Goal: Task Accomplishment & Management: Manage account settings

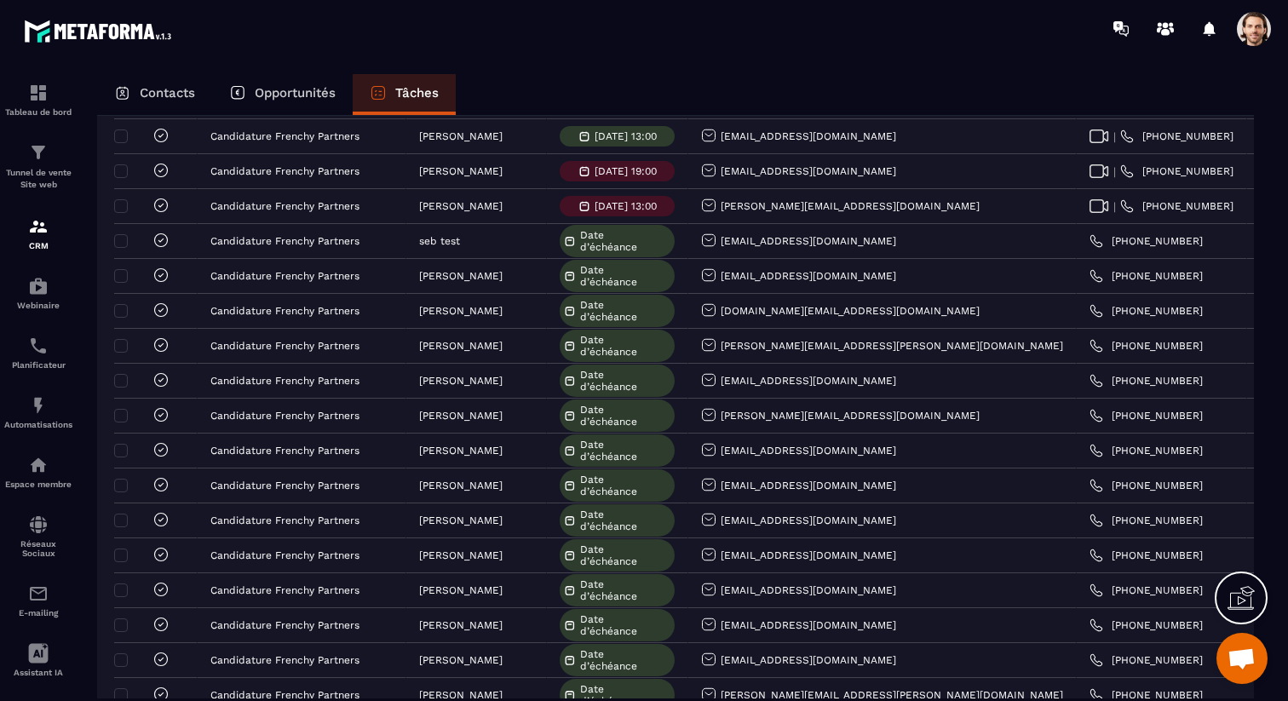
scroll to position [2014, 0]
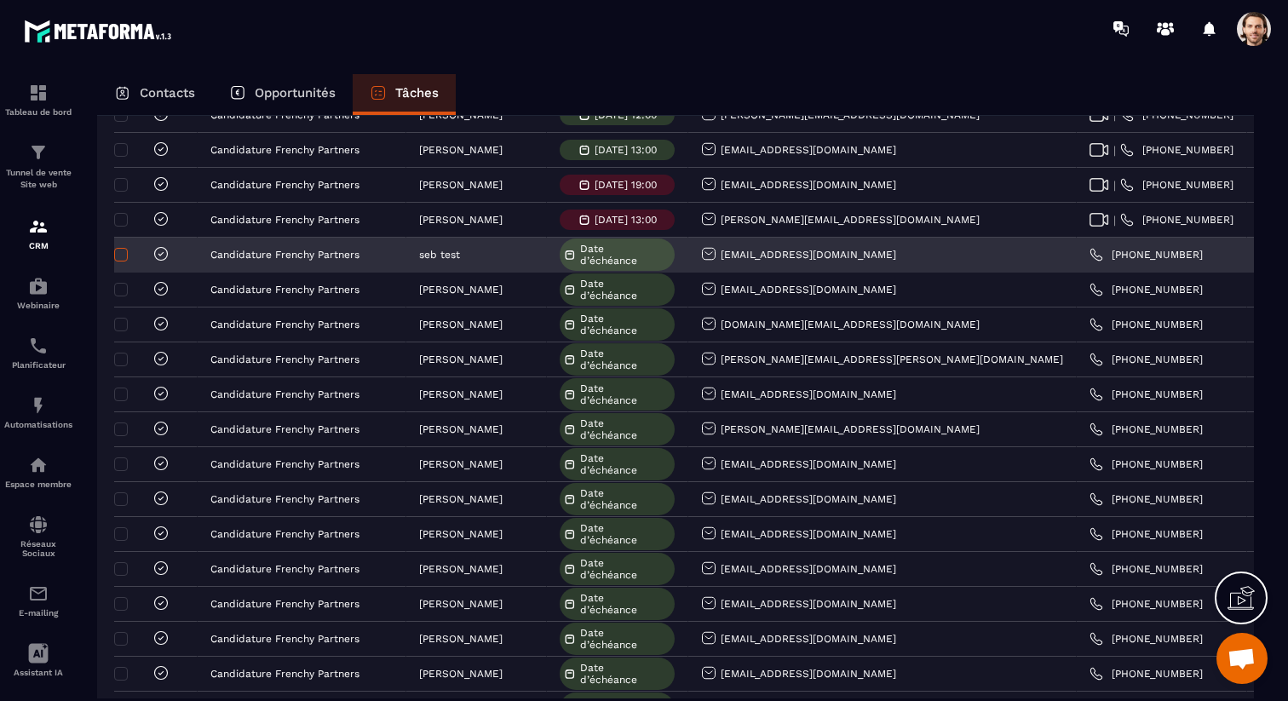
click at [124, 255] on span at bounding box center [121, 255] width 14 height 14
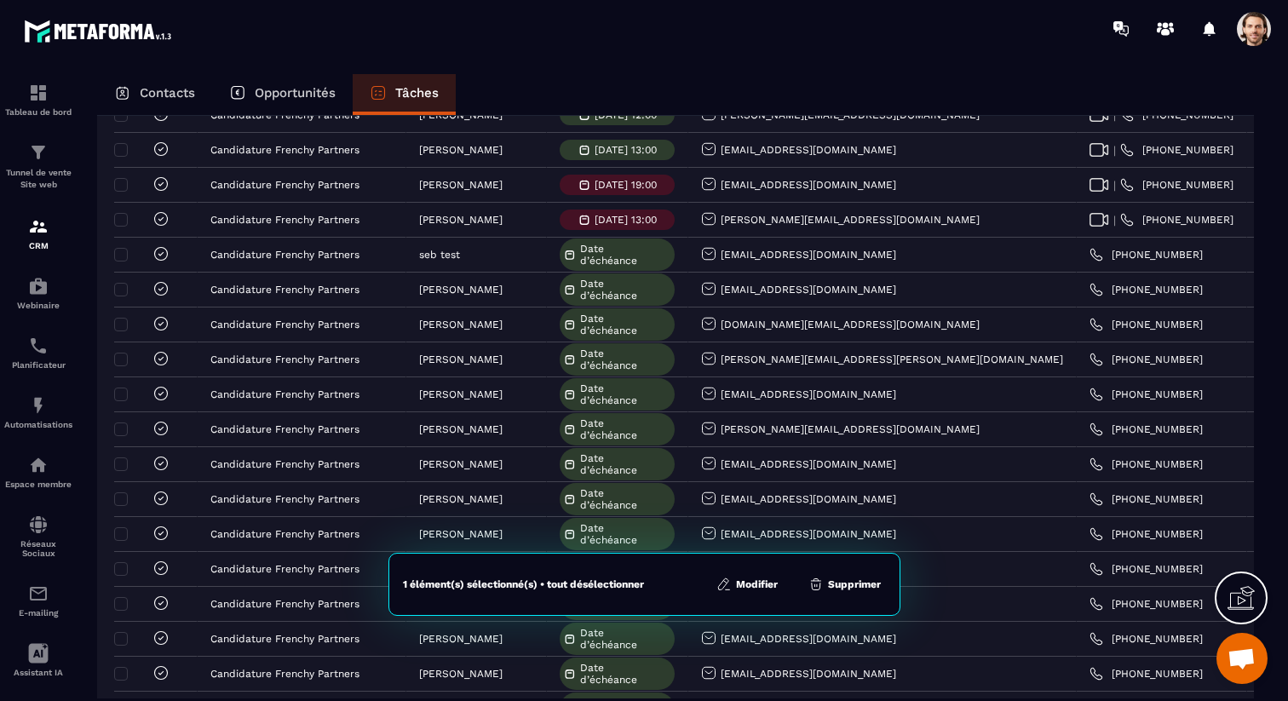
click at [856, 584] on button "Supprimer" at bounding box center [844, 584] width 83 height 17
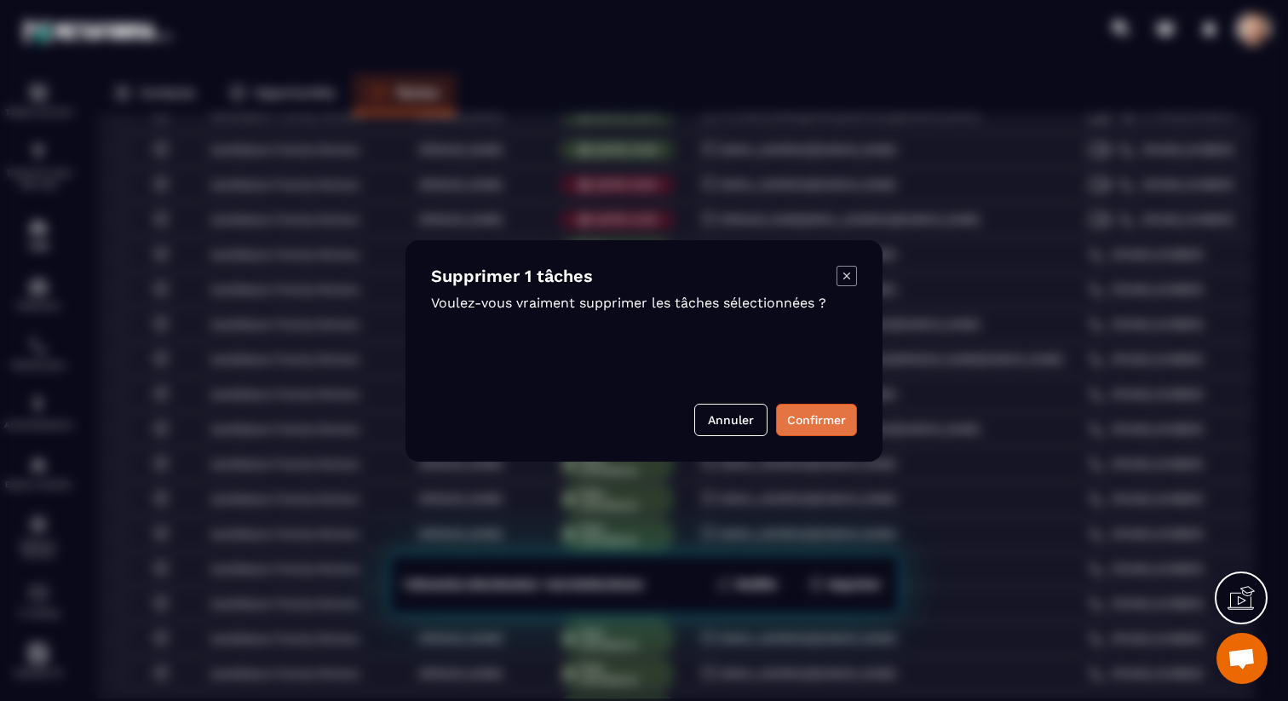
click at [806, 423] on button "Confirmer" at bounding box center [816, 420] width 81 height 32
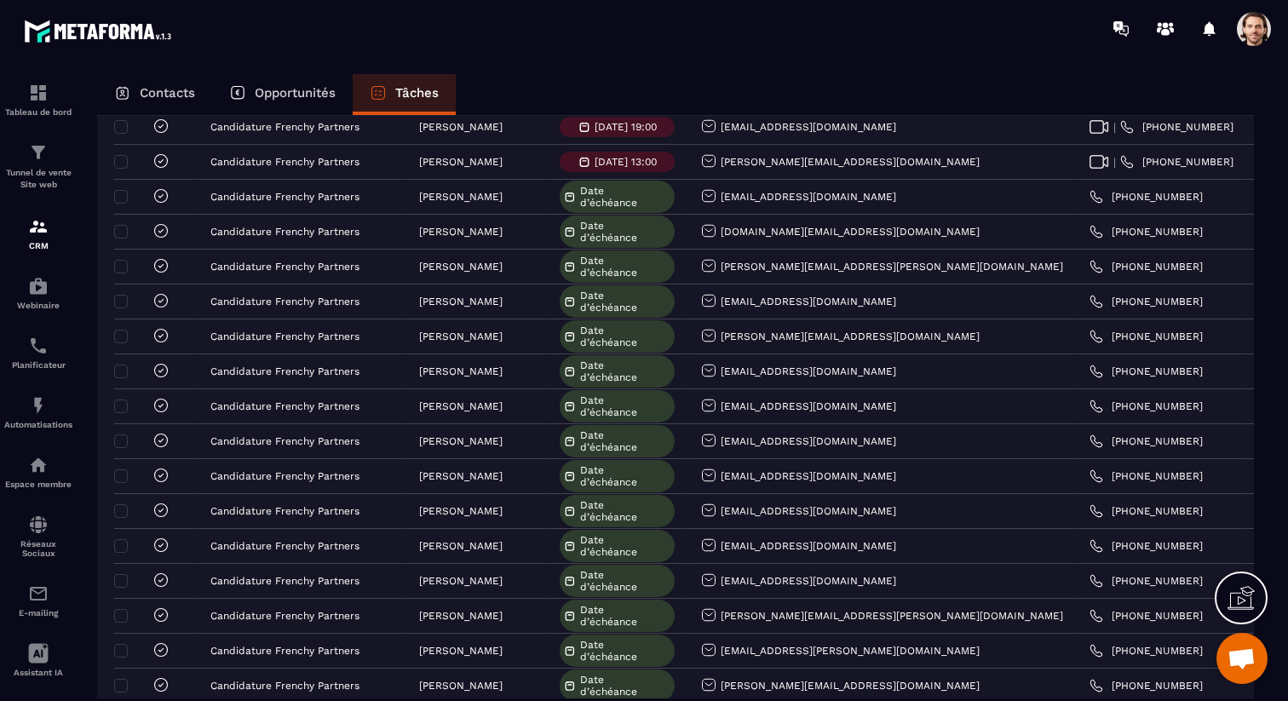
scroll to position [2132, 0]
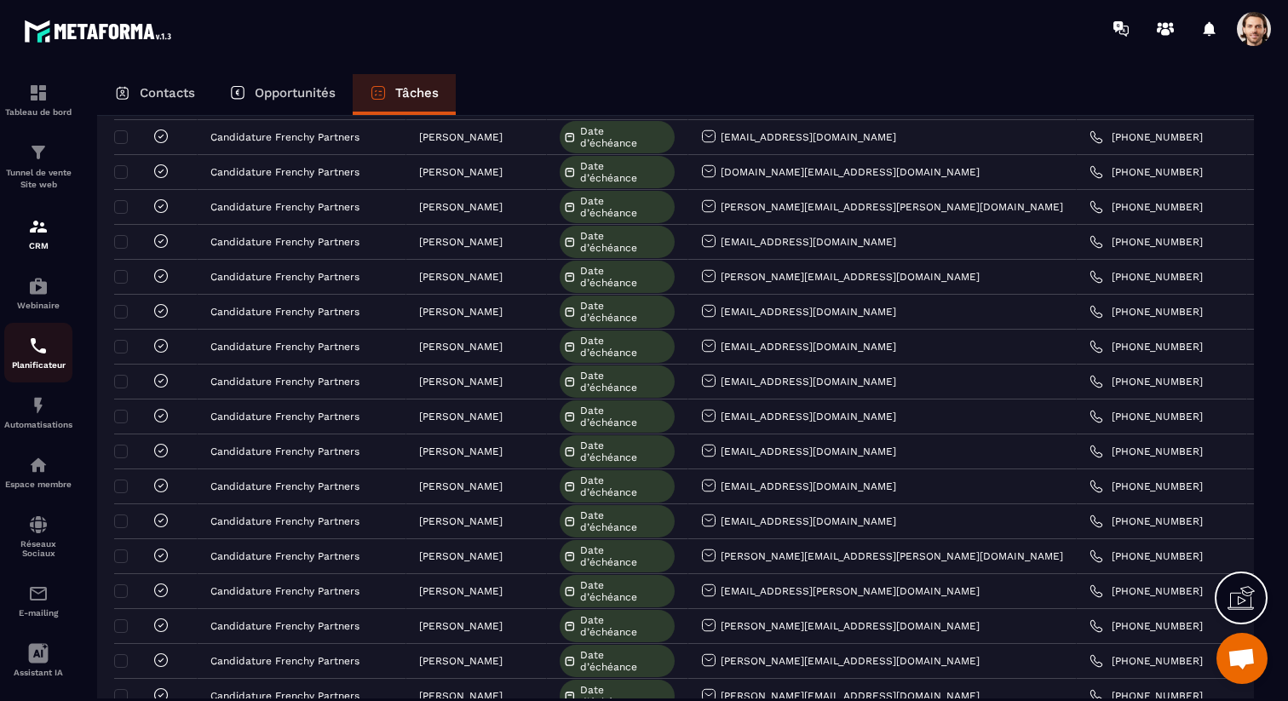
click at [43, 356] on img at bounding box center [38, 346] width 20 height 20
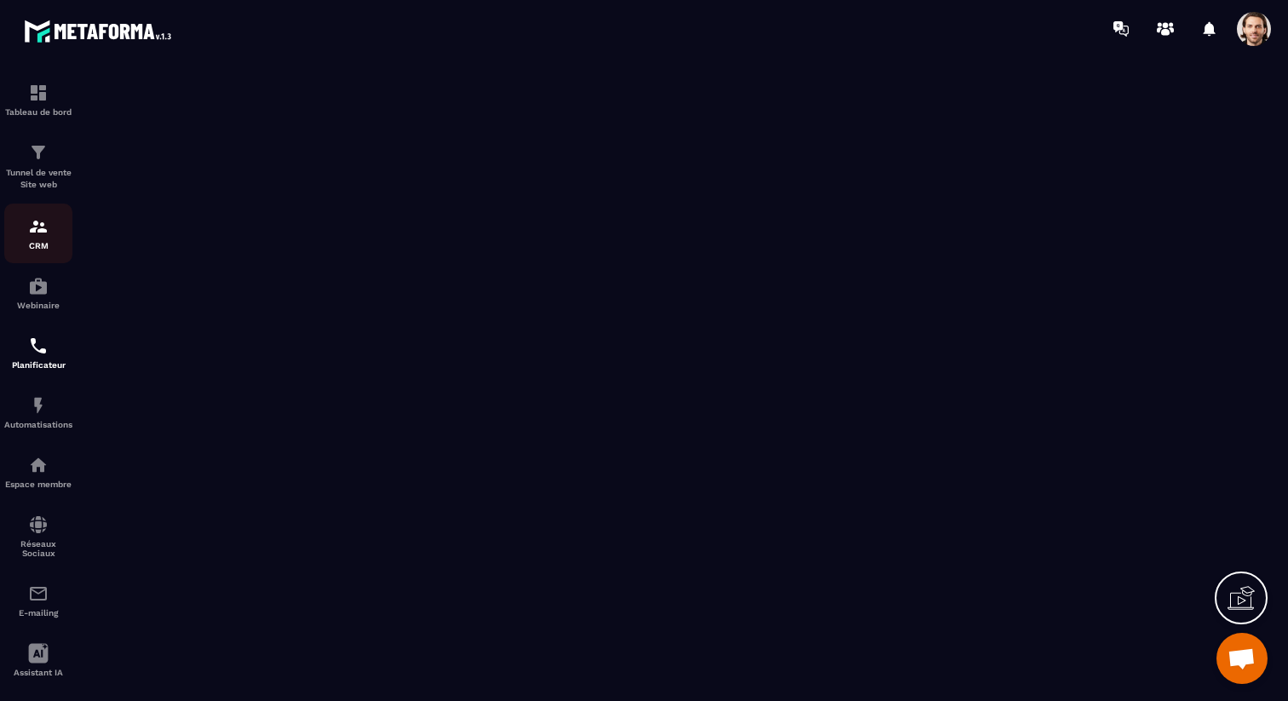
click at [37, 227] on img at bounding box center [38, 226] width 20 height 20
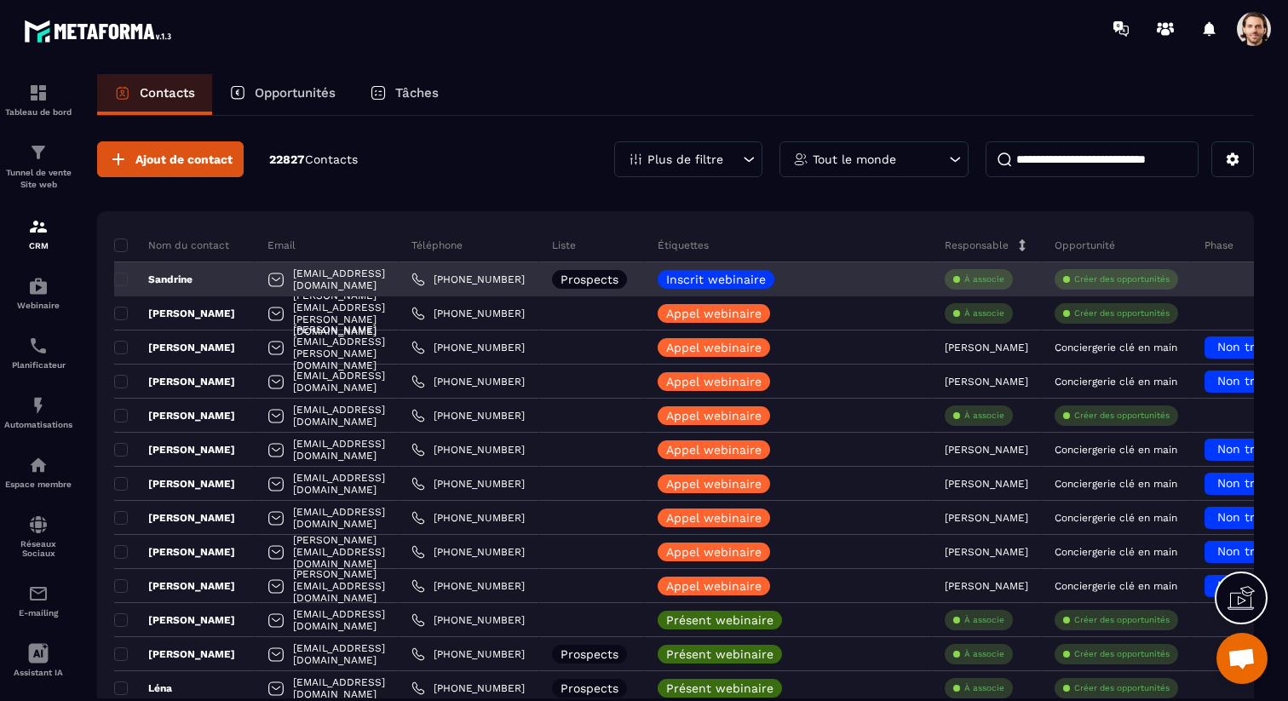
click at [184, 278] on p "Sandrine" at bounding box center [153, 280] width 78 height 14
